Goal: Information Seeking & Learning: Learn about a topic

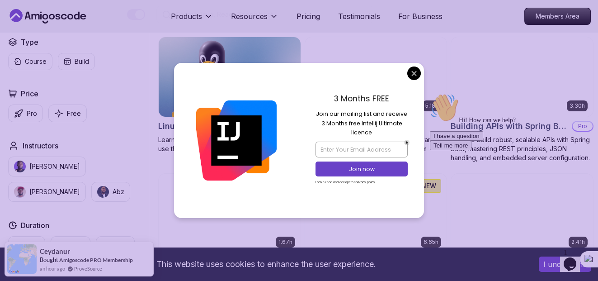
scroll to position [266, 0]
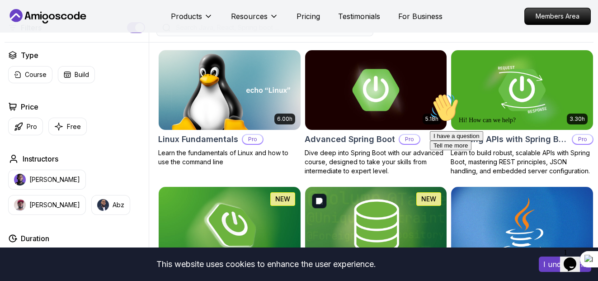
scroll to position [252, 0]
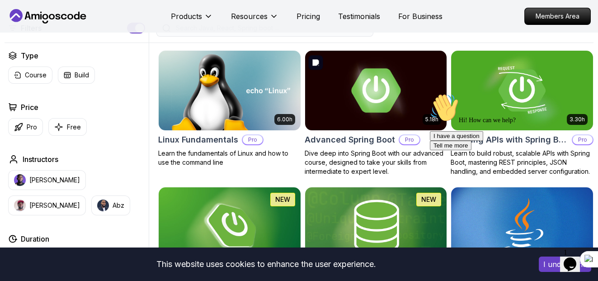
click at [298, 113] on img at bounding box center [376, 90] width 149 height 83
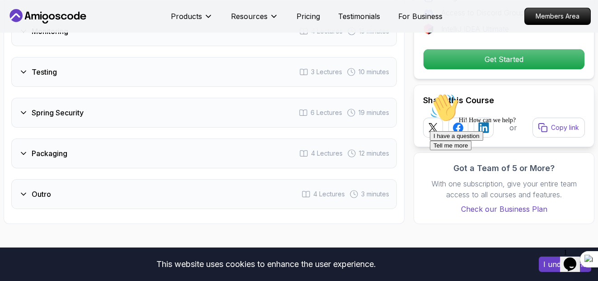
scroll to position [1707, 0]
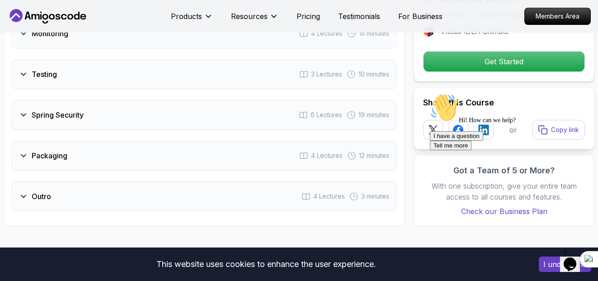
click at [24, 111] on icon at bounding box center [23, 114] width 9 height 9
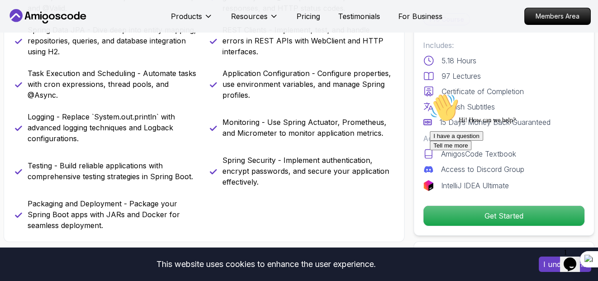
scroll to position [457, 0]
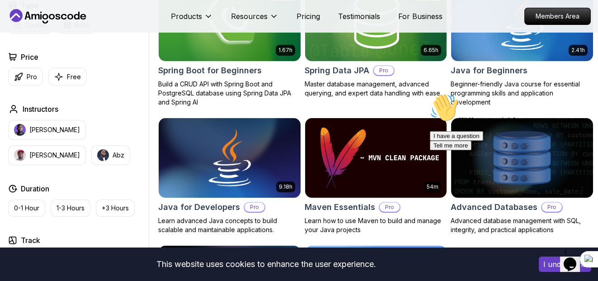
scroll to position [252, 0]
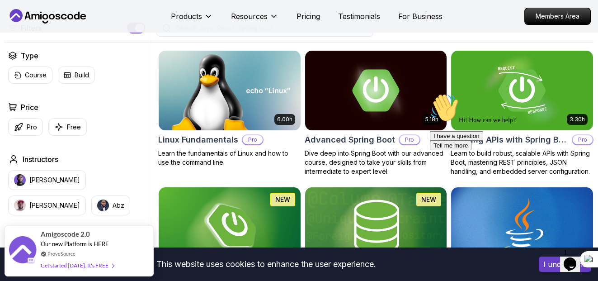
click at [298, 119] on div "Hi! How can we help? I have a question Tell me more" at bounding box center [511, 121] width 163 height 57
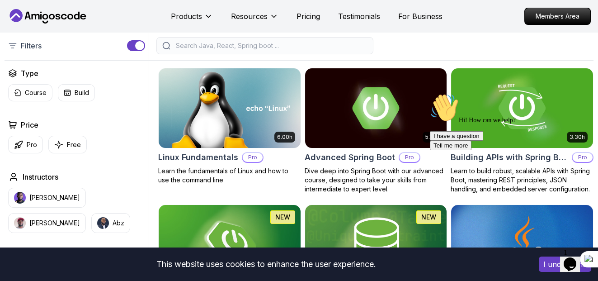
scroll to position [237, 0]
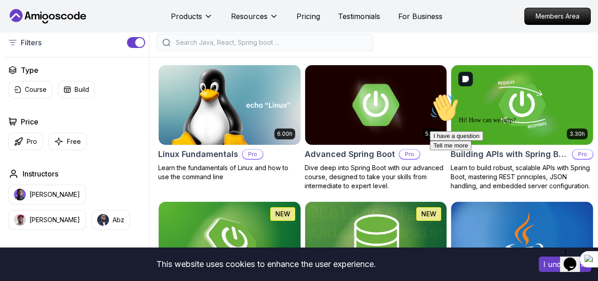
click at [298, 114] on div "Hi! How can we help? I have a question Tell me more" at bounding box center [511, 121] width 163 height 57
click at [298, 121] on div "Hi! How can we help? I have a question Tell me more" at bounding box center [511, 121] width 163 height 57
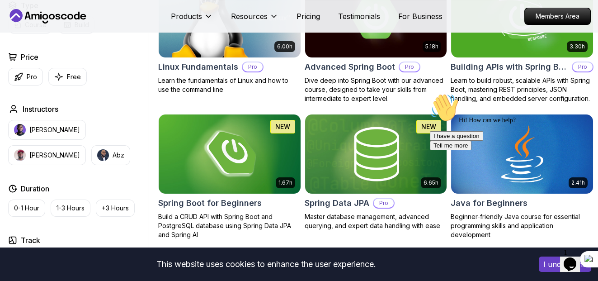
scroll to position [325, 0]
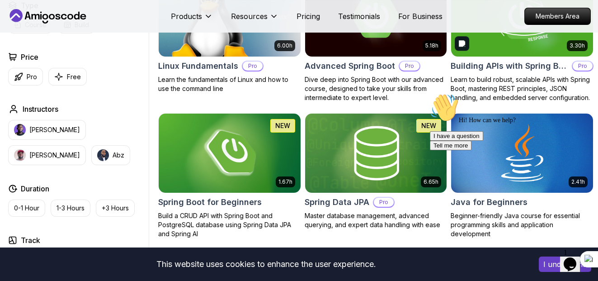
click at [298, 53] on img at bounding box center [522, 16] width 149 height 83
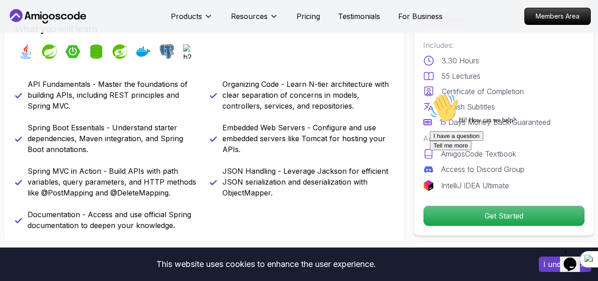
scroll to position [370, 0]
click at [298, 123] on div "I have a question Tell me more" at bounding box center [511, 140] width 163 height 19
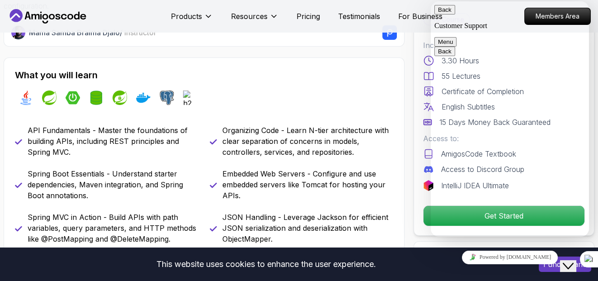
scroll to position [321, 0]
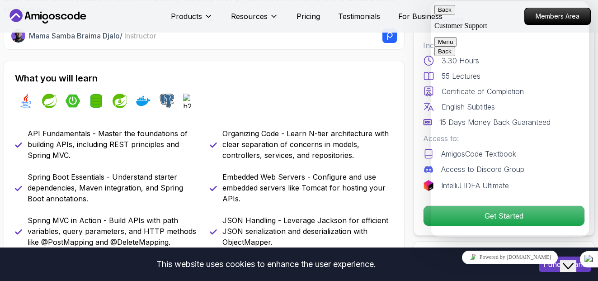
click at [298, 14] on button "Back" at bounding box center [444, 9] width 21 height 9
click at [298, 98] on div "What you will learn java spring spring-boot spring-data-jpa spring-security doc…" at bounding box center [204, 176] width 401 height 231
click at [298, 123] on div "Pro Course Includes: 3.30 Hours 55 Lectures Certificate of Completion English S…" at bounding box center [504, 120] width 181 height 232
click at [298, 123] on div "Close Chat This icon closes the chat window." at bounding box center [568, 265] width 11 height 11
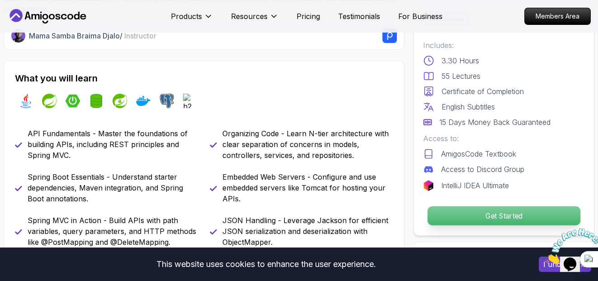
click at [298, 123] on p "Get Started" at bounding box center [504, 215] width 153 height 19
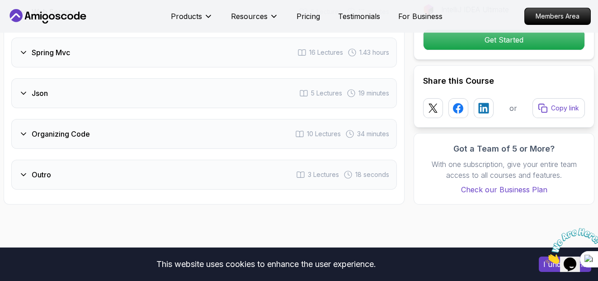
scroll to position [1767, 0]
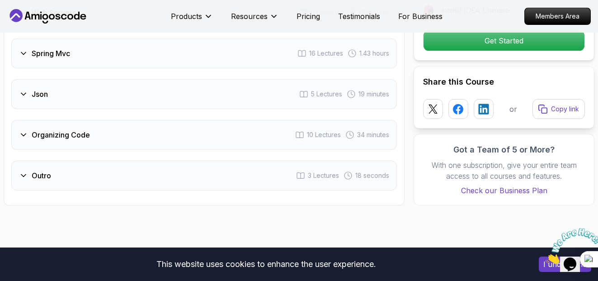
click at [203, 123] on div "Organizing Code 10 Lectures 34 minutes" at bounding box center [204, 135] width 386 height 30
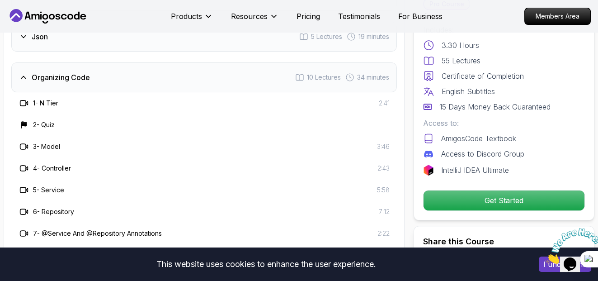
scroll to position [1760, 0]
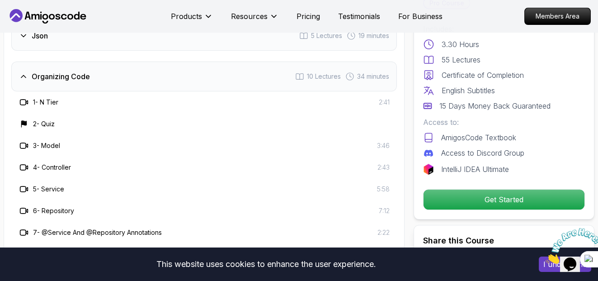
click at [52, 120] on h3 "2 - Quiz" at bounding box center [44, 123] width 22 height 9
click at [24, 121] on icon at bounding box center [23, 123] width 5 height 5
click at [21, 123] on icon at bounding box center [23, 145] width 9 height 9
click at [27, 123] on icon at bounding box center [23, 145] width 9 height 9
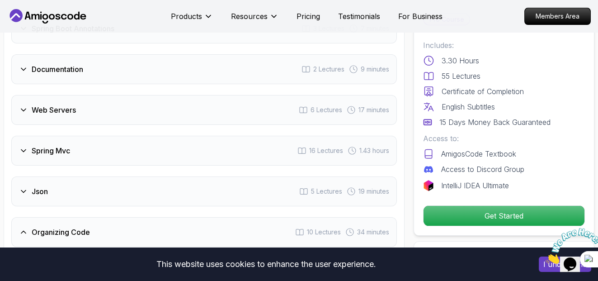
scroll to position [1605, 0]
click at [50, 123] on div "Spring Mvc 16 Lectures 1.43 hours" at bounding box center [204, 150] width 386 height 30
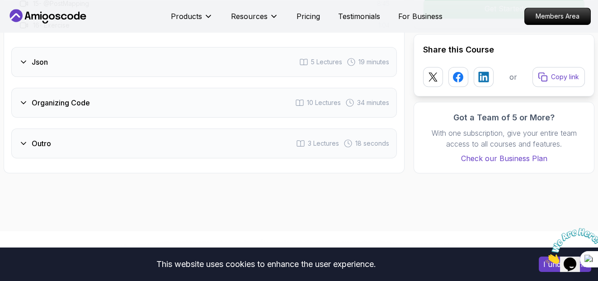
scroll to position [2091, 0]
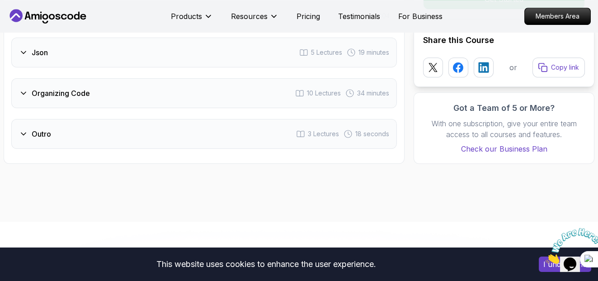
click at [51, 53] on div "Json 5 Lectures 19 minutes" at bounding box center [204, 53] width 386 height 30
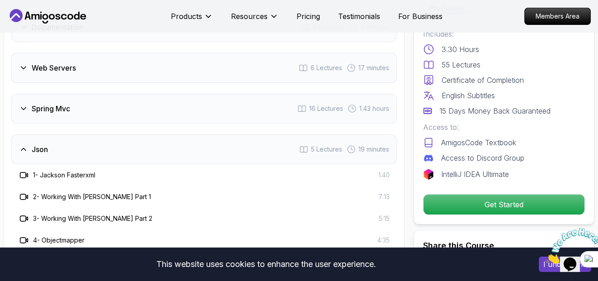
scroll to position [1462, 0]
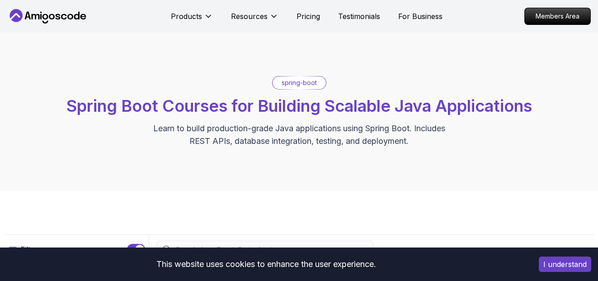
scroll to position [231, 0]
